Goal: Information Seeking & Learning: Learn about a topic

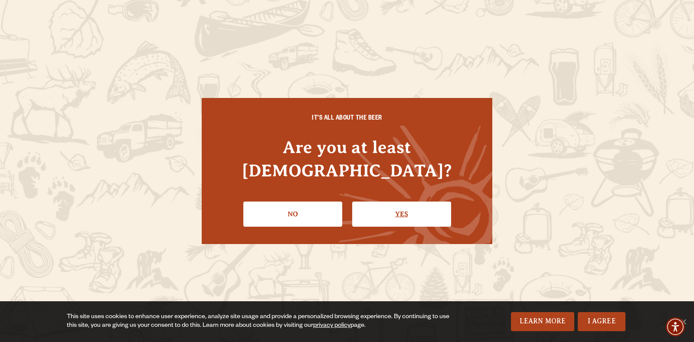
click at [399, 202] on link "Yes" at bounding box center [401, 214] width 99 height 25
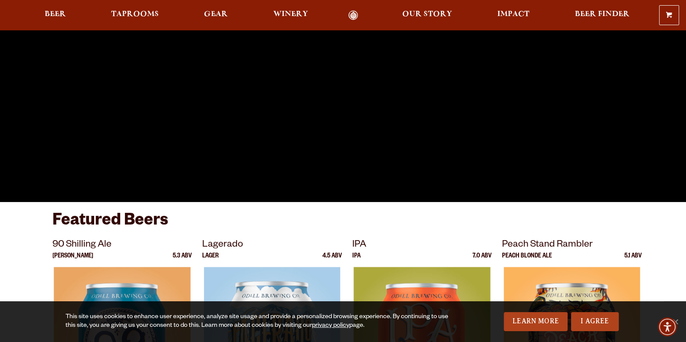
scroll to position [216, 0]
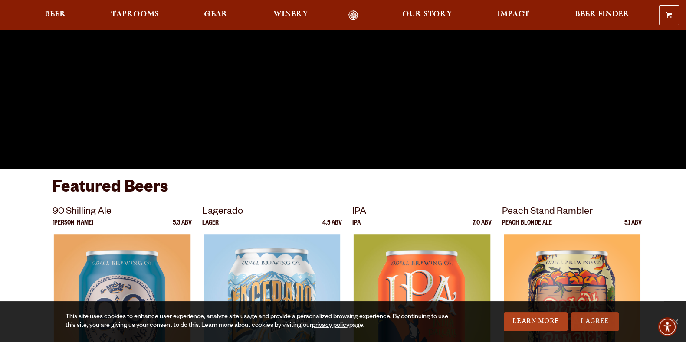
click at [594, 323] on link "I Agree" at bounding box center [595, 321] width 48 height 19
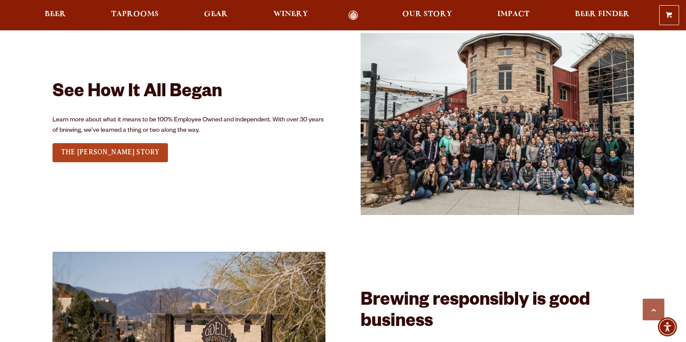
scroll to position [867, 0]
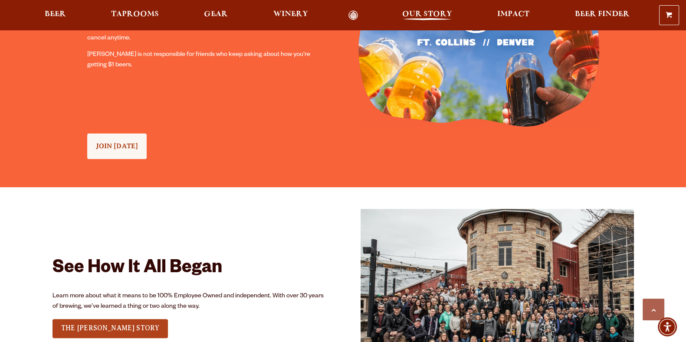
click at [419, 18] on span "Our Story" at bounding box center [427, 14] width 50 height 7
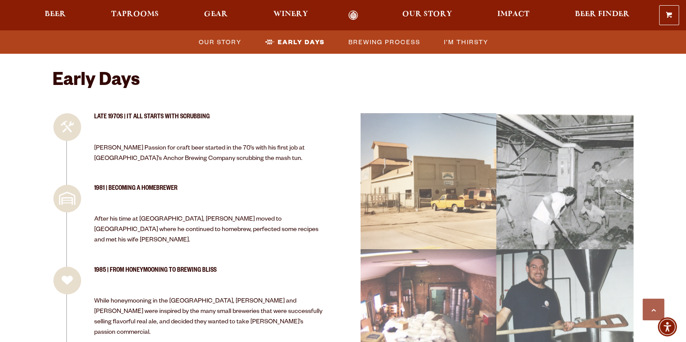
scroll to position [758, 0]
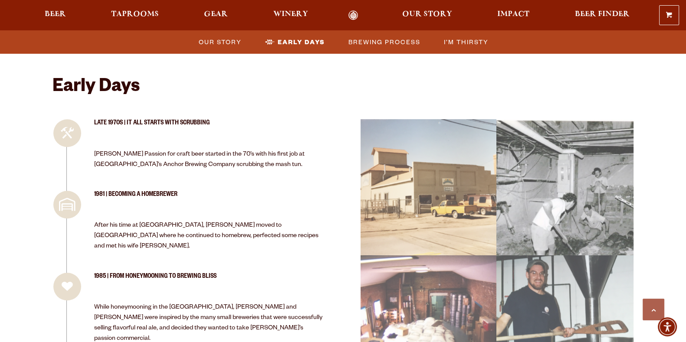
click at [503, 14] on span "Impact" at bounding box center [513, 14] width 32 height 7
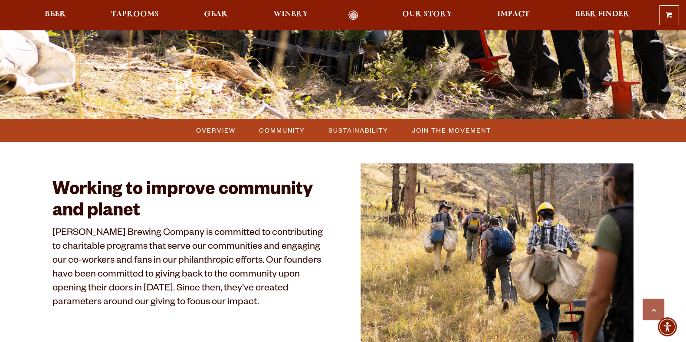
scroll to position [379, 0]
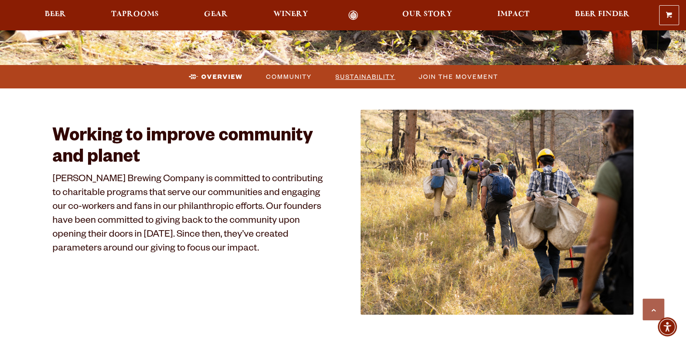
click at [379, 79] on span "Sustainability" at bounding box center [365, 76] width 60 height 13
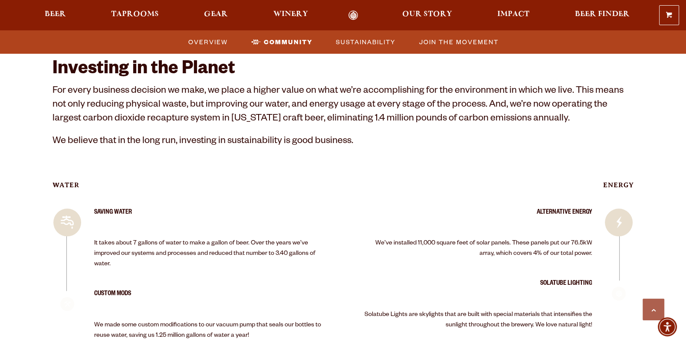
scroll to position [1280, 0]
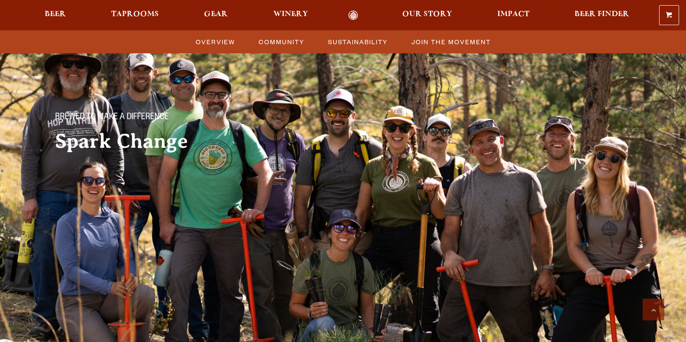
scroll to position [1280, 0]
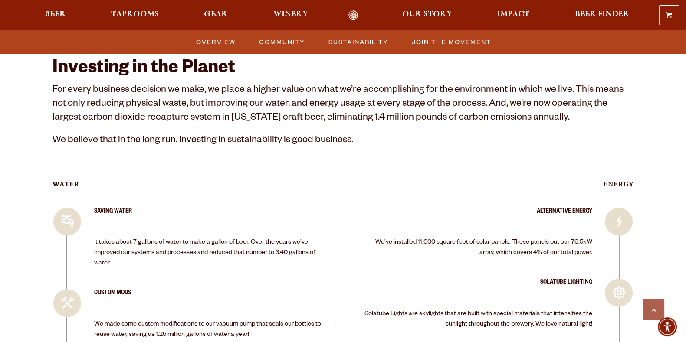
click at [59, 11] on span "Beer" at bounding box center [55, 14] width 21 height 7
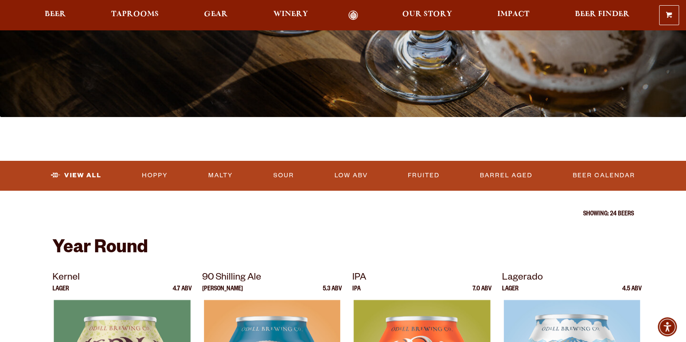
scroll to position [216, 0]
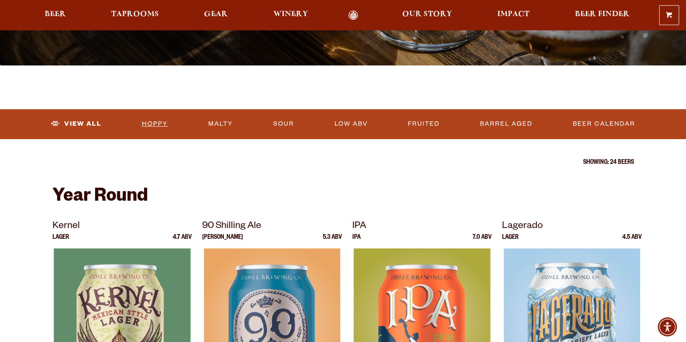
click at [151, 124] on link "Hoppy" at bounding box center [154, 124] width 33 height 20
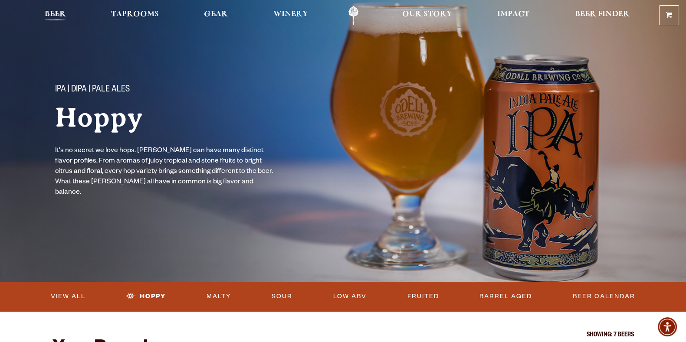
click at [62, 14] on span "Beer" at bounding box center [55, 14] width 21 height 7
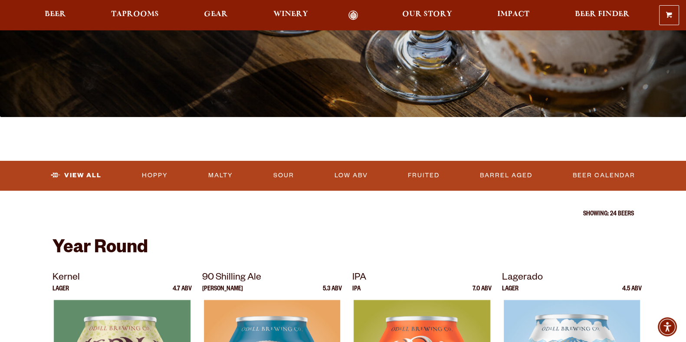
scroll to position [163, 0]
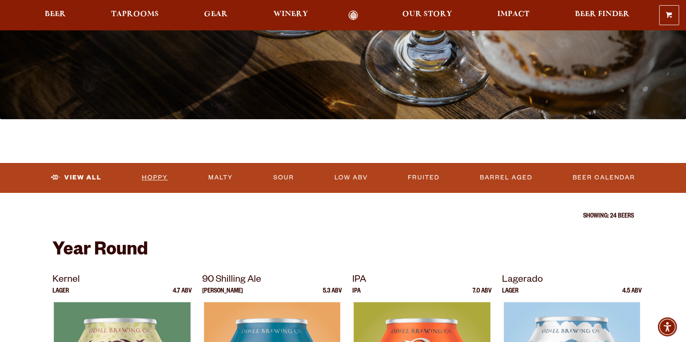
click at [158, 176] on link "Hoppy" at bounding box center [154, 178] width 33 height 20
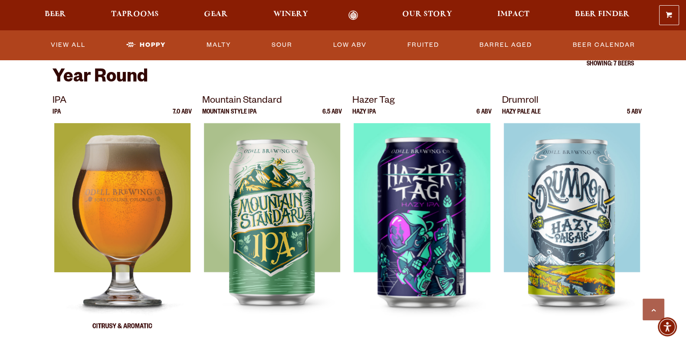
scroll to position [54, 0]
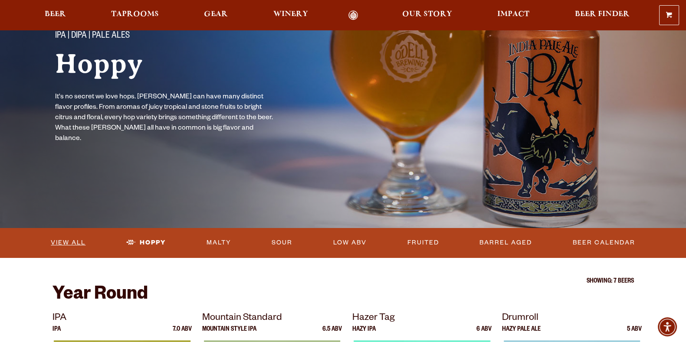
click at [49, 239] on link "View All" at bounding box center [68, 243] width 42 height 20
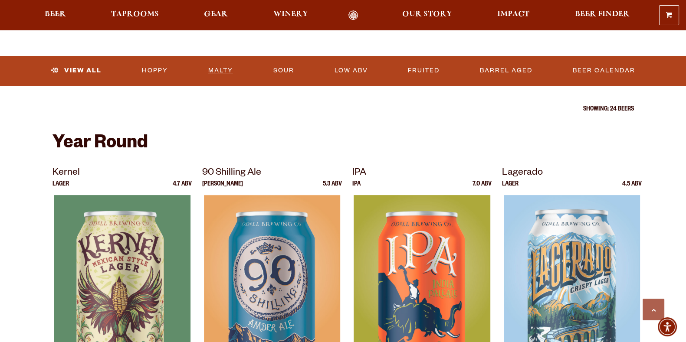
scroll to position [216, 0]
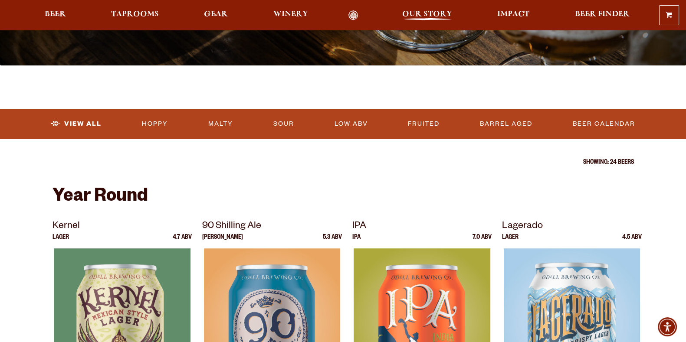
click at [411, 12] on span "Our Story" at bounding box center [427, 14] width 50 height 7
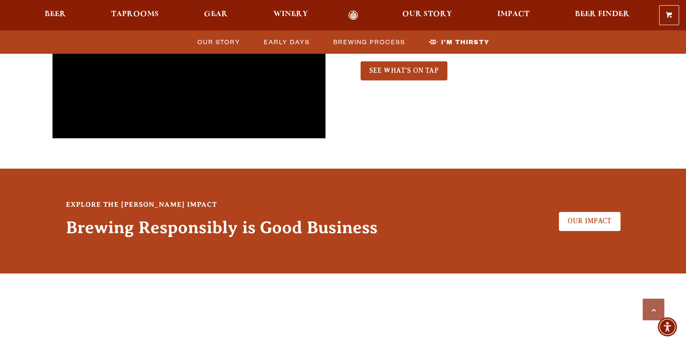
scroll to position [2108, 0]
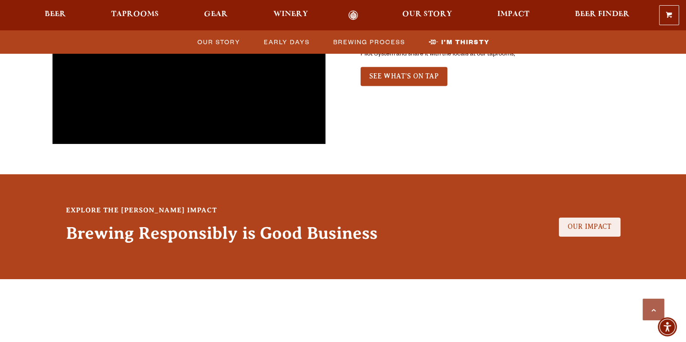
click at [584, 223] on span "Our Impact" at bounding box center [589, 227] width 44 height 8
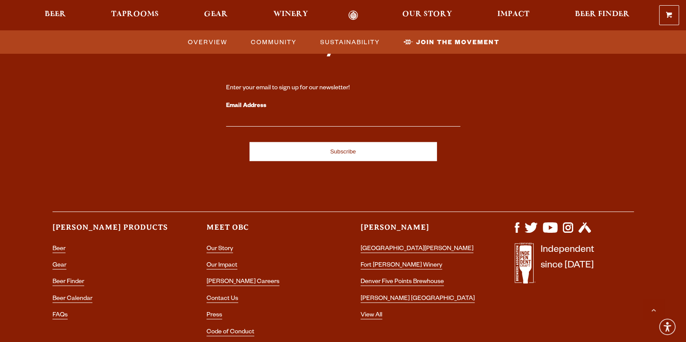
scroll to position [2744, 0]
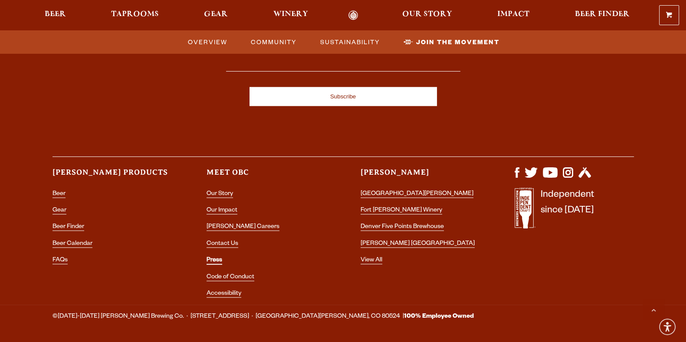
click at [214, 257] on link "Press" at bounding box center [214, 261] width 16 height 8
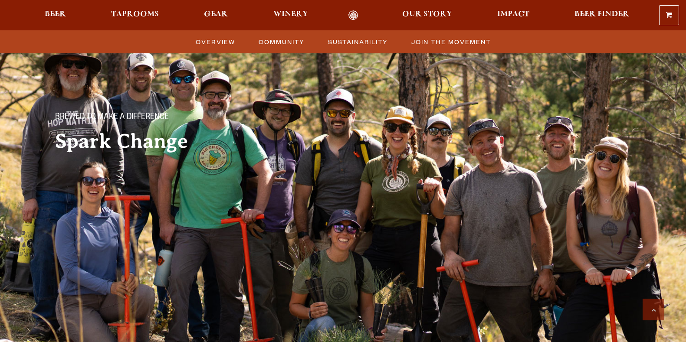
scroll to position [2744, 0]
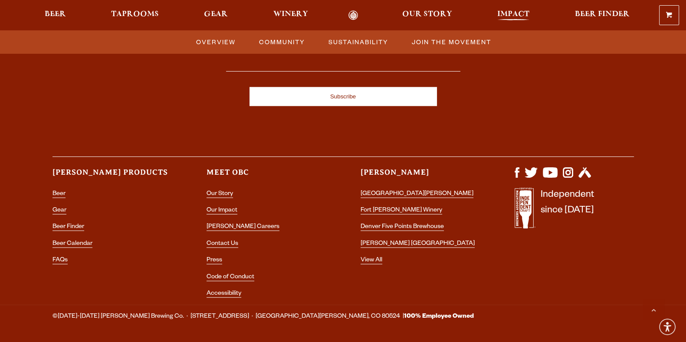
click at [507, 15] on span "Impact" at bounding box center [513, 14] width 32 height 7
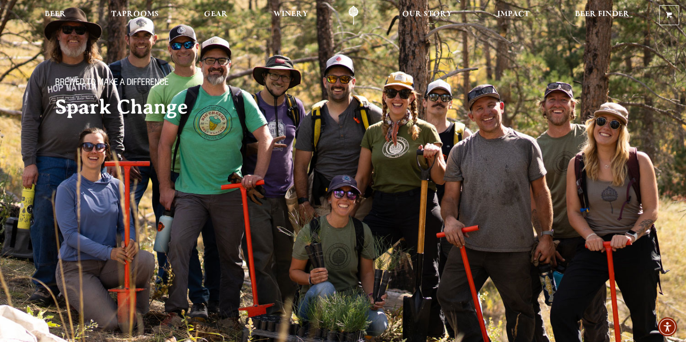
scroll to position [0, 0]
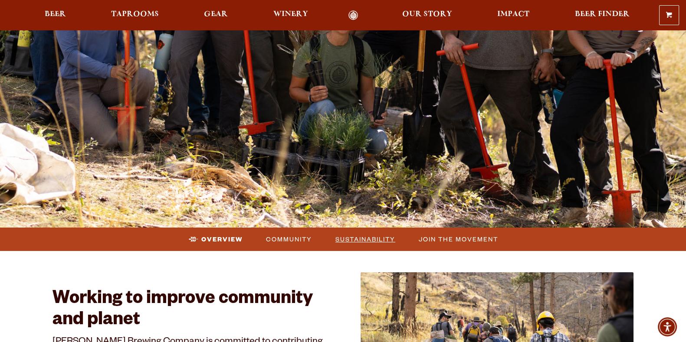
click at [368, 243] on span "Sustainability" at bounding box center [365, 239] width 60 height 13
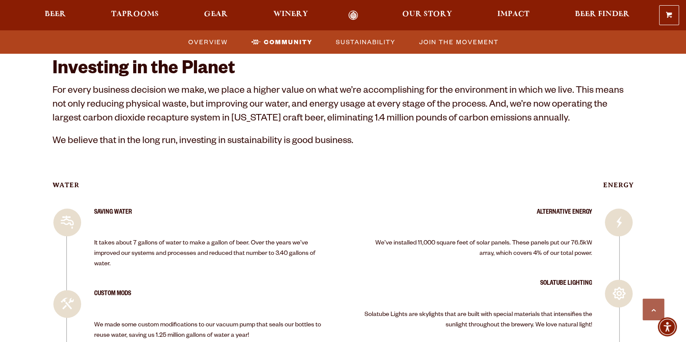
scroll to position [1280, 0]
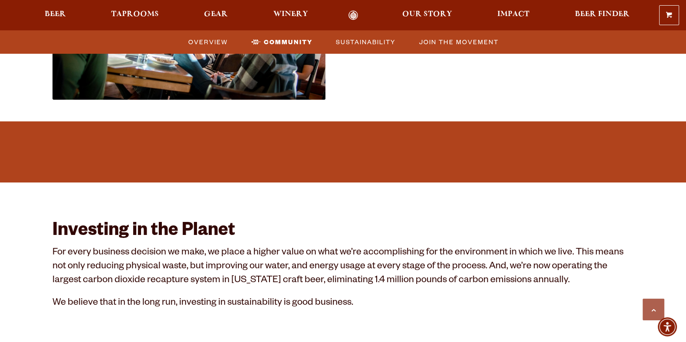
scroll to position [1172, 0]
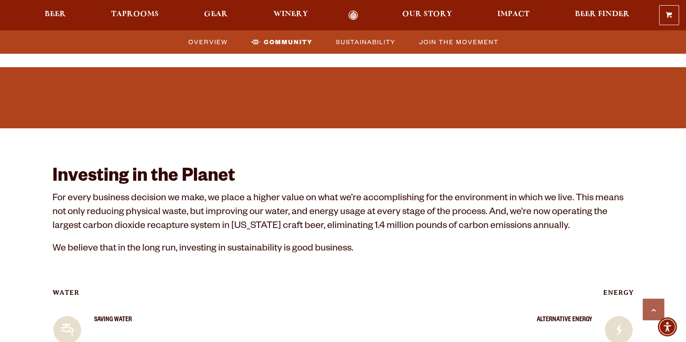
click at [51, 7] on div "0 Shopping Cart No products in the cart. Beer Taprooms Gear Winery Our Story Im…" at bounding box center [343, 15] width 686 height 20
click at [52, 13] on span "Beer" at bounding box center [55, 14] width 21 height 7
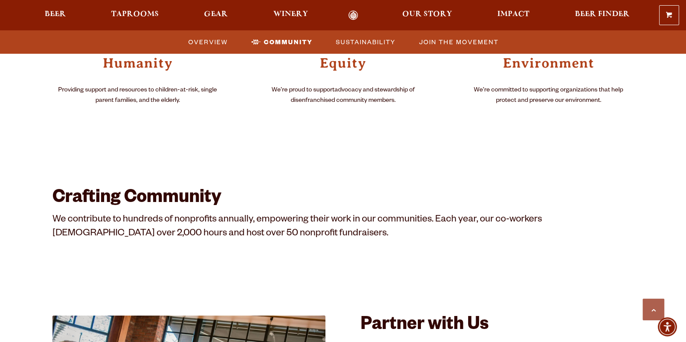
scroll to position [901, 0]
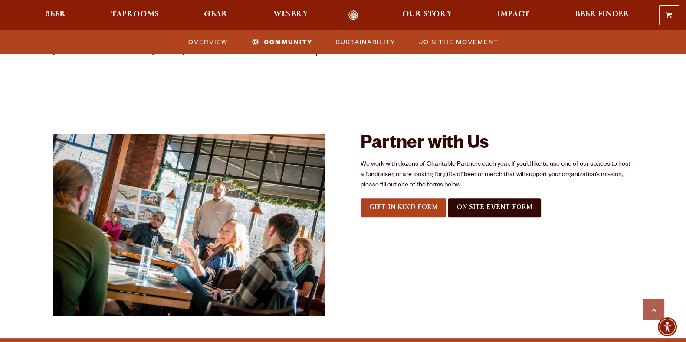
click at [345, 41] on span "Sustainability" at bounding box center [366, 42] width 60 height 13
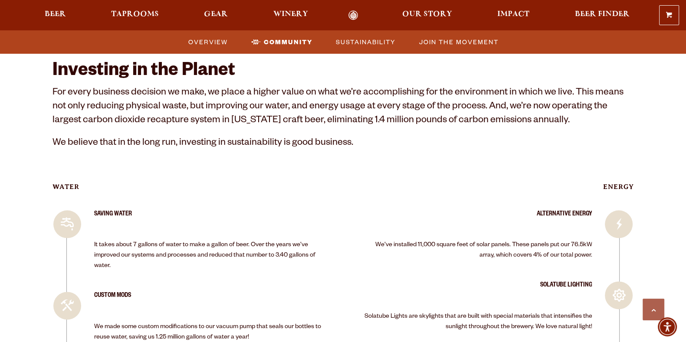
scroll to position [1280, 0]
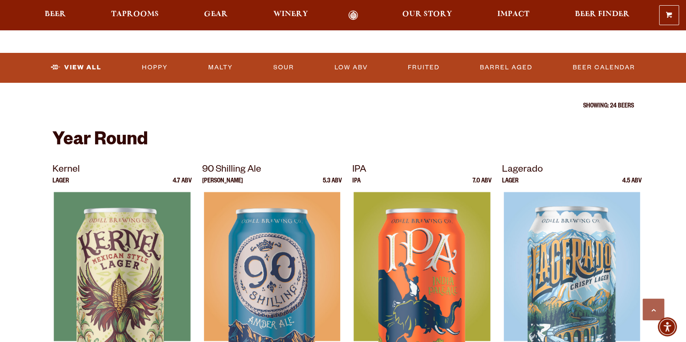
scroll to position [216, 0]
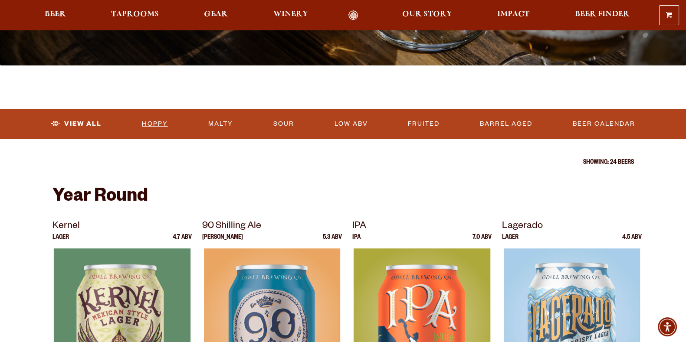
click at [155, 120] on link "Hoppy" at bounding box center [154, 124] width 33 height 20
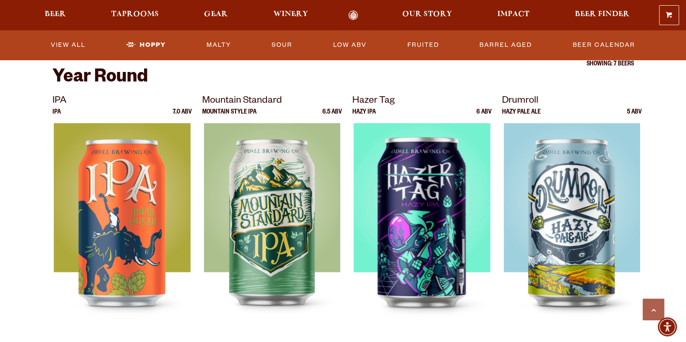
scroll to position [216, 0]
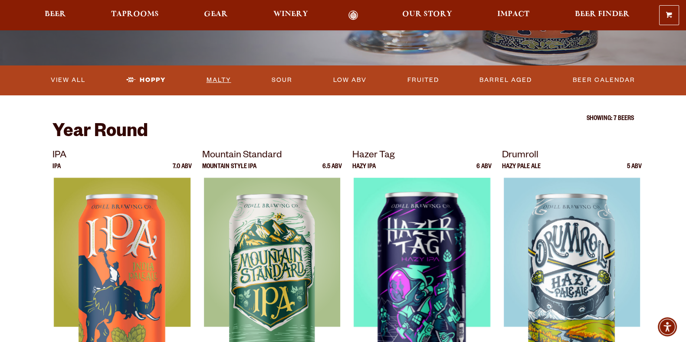
click at [221, 81] on link "Malty" at bounding box center [219, 80] width 32 height 20
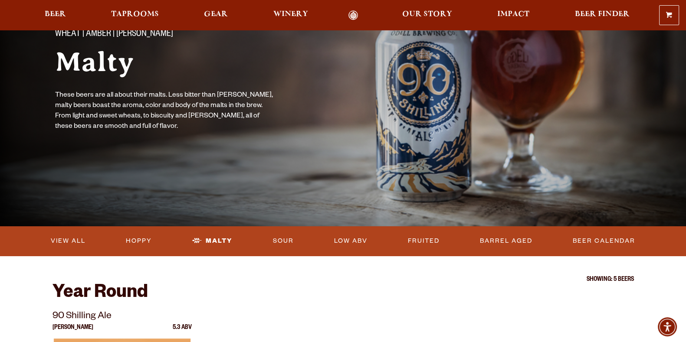
scroll to position [108, 0]
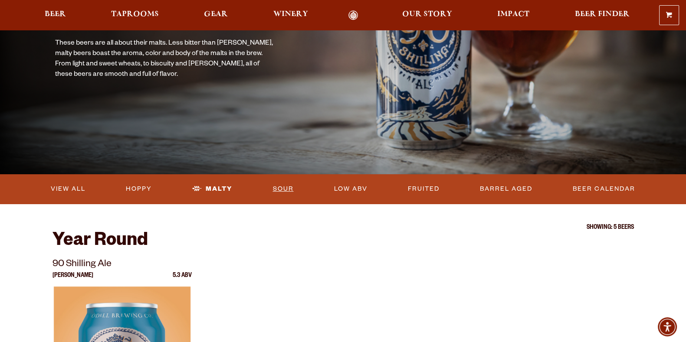
click at [290, 187] on link "Sour" at bounding box center [283, 189] width 28 height 20
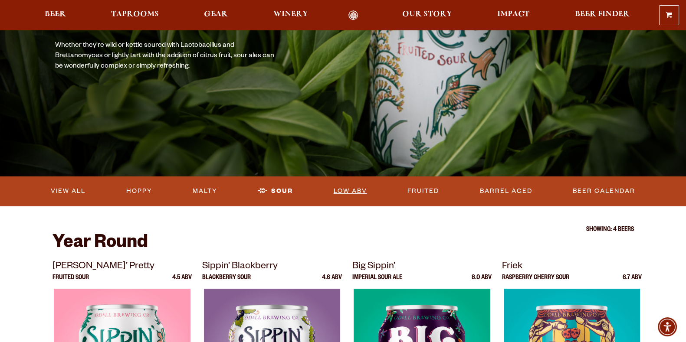
scroll to position [108, 0]
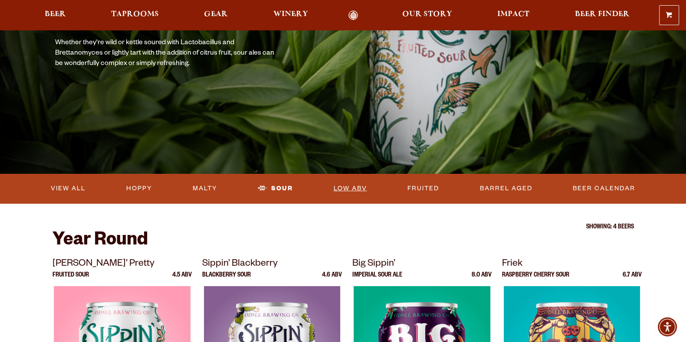
click at [345, 189] on link "Low ABV" at bounding box center [350, 189] width 40 height 20
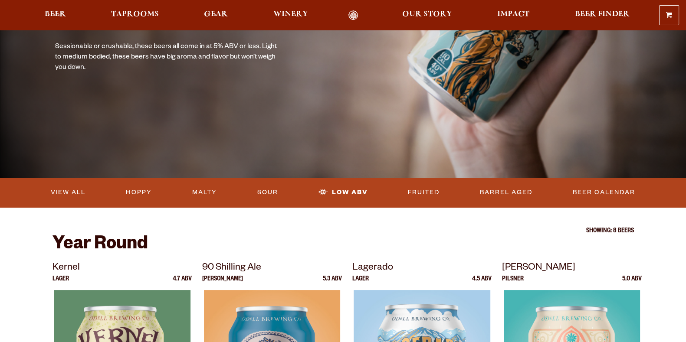
scroll to position [108, 0]
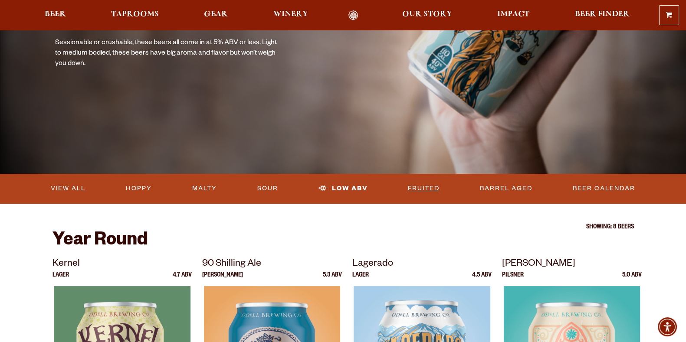
click at [430, 187] on link "Fruited" at bounding box center [423, 189] width 39 height 20
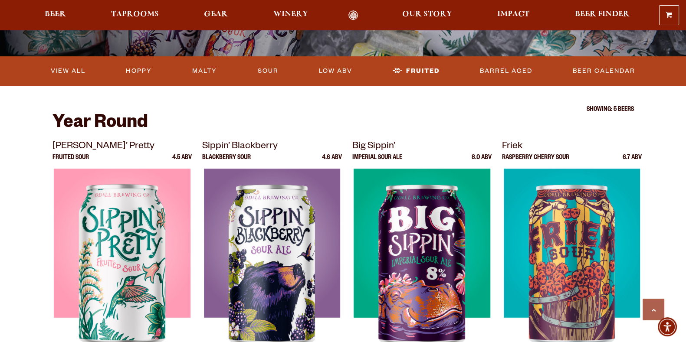
scroll to position [163, 0]
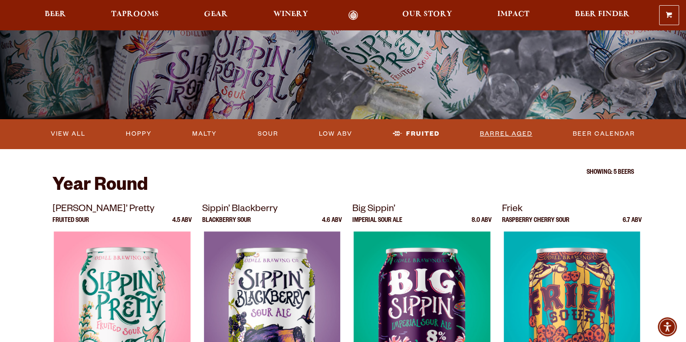
click at [507, 140] on link "Barrel Aged" at bounding box center [505, 134] width 59 height 20
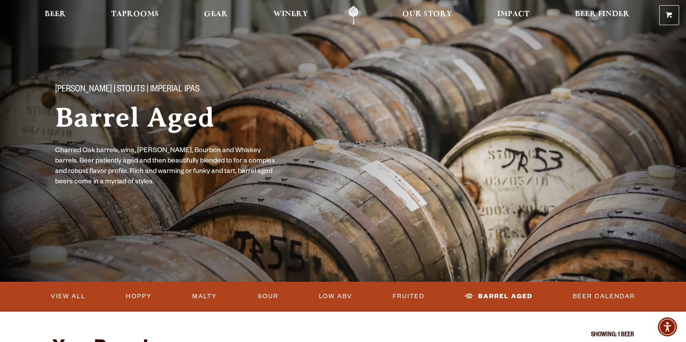
click at [356, 14] on link "Odell Home" at bounding box center [353, 16] width 33 height 20
